Goal: Check status: Check status

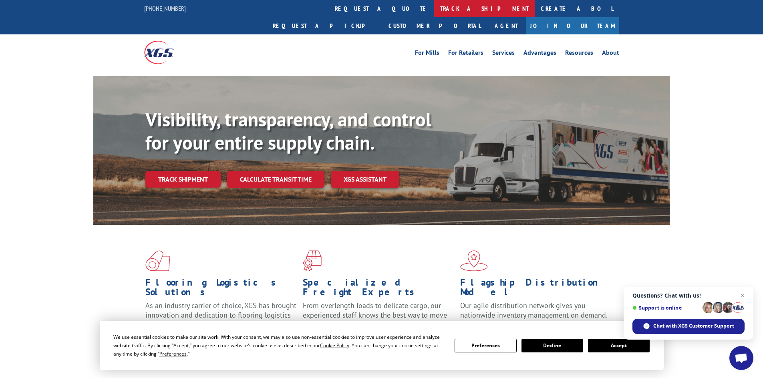
click at [434, 8] on link "track a shipment" at bounding box center [484, 8] width 101 height 17
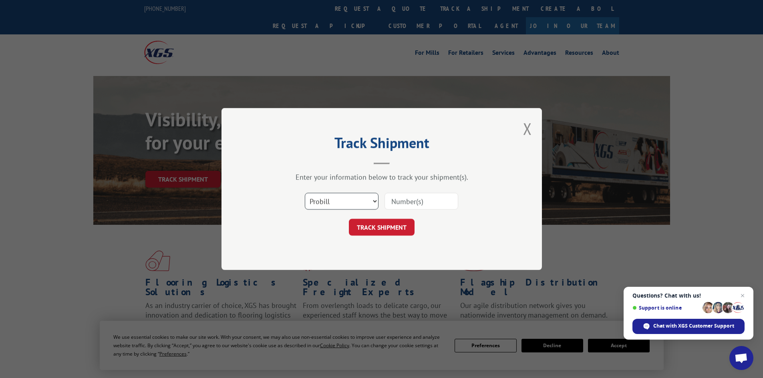
click at [326, 201] on select "Select category... Probill BOL PO" at bounding box center [342, 201] width 74 height 17
select select "bol"
click at [305, 193] on select "Select category... Probill BOL PO" at bounding box center [342, 201] width 74 height 17
paste input "33503489"
type input "33503489"
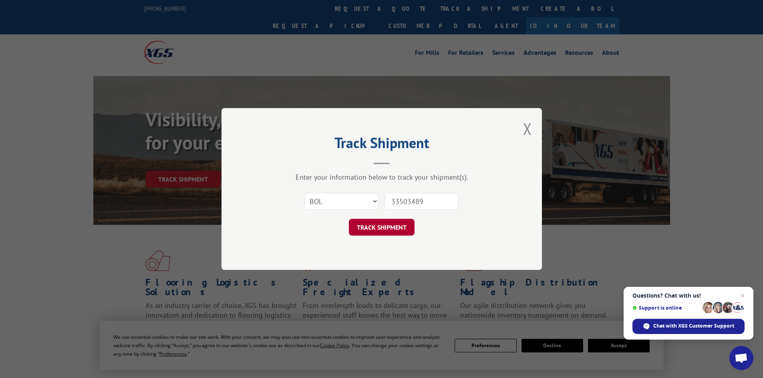
click at [384, 229] on button "TRACK SHIPMENT" at bounding box center [382, 227] width 66 height 17
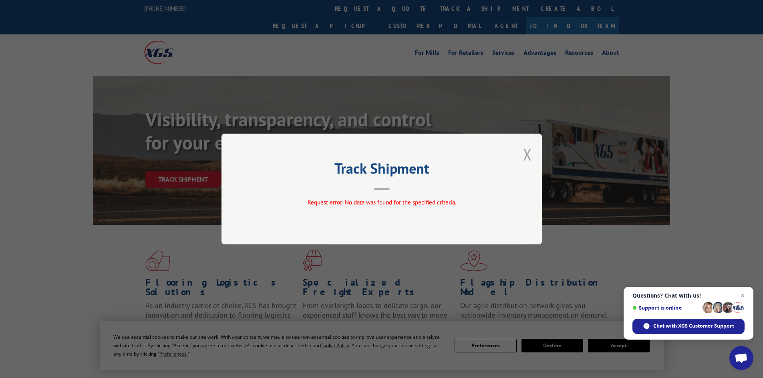
click at [527, 154] on button "Close modal" at bounding box center [527, 154] width 9 height 21
